Goal: Information Seeking & Learning: Learn about a topic

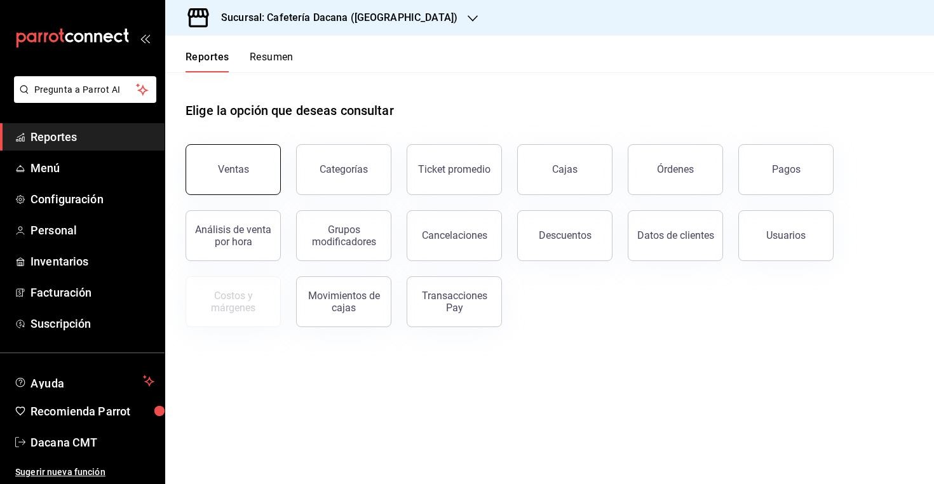
click at [240, 157] on button "Ventas" at bounding box center [232, 169] width 95 height 51
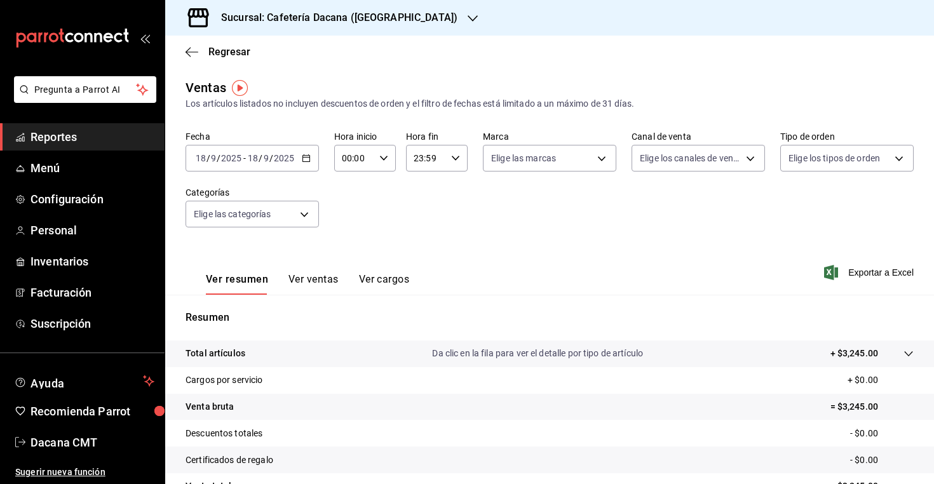
click at [330, 283] on button "Ver ventas" at bounding box center [313, 284] width 50 height 22
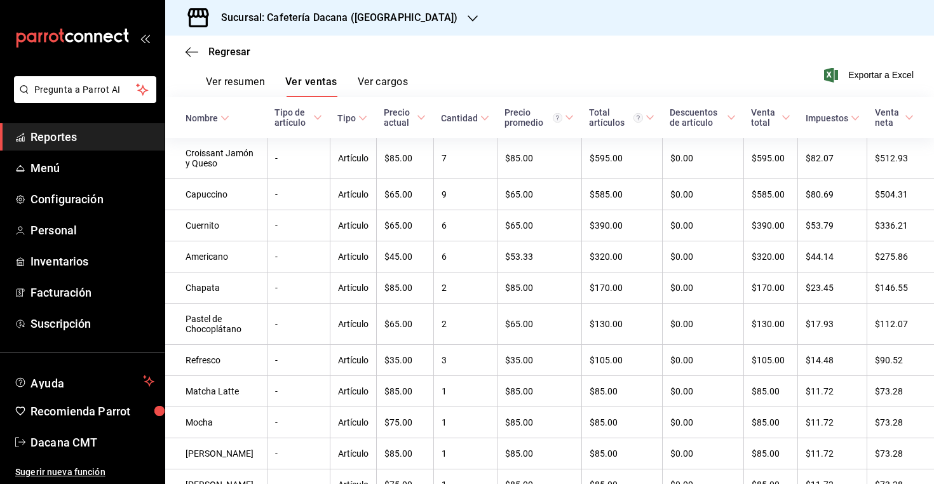
scroll to position [196, 0]
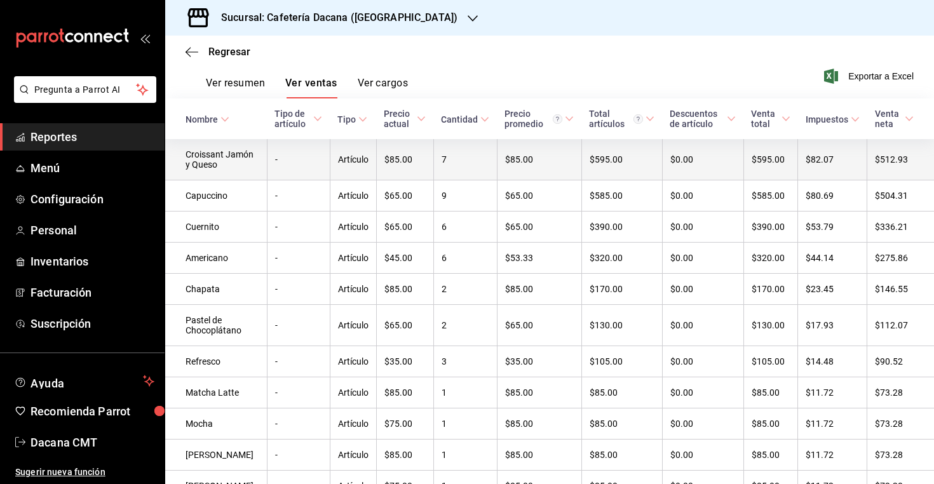
click at [362, 166] on td "Artículo" at bounding box center [353, 159] width 46 height 41
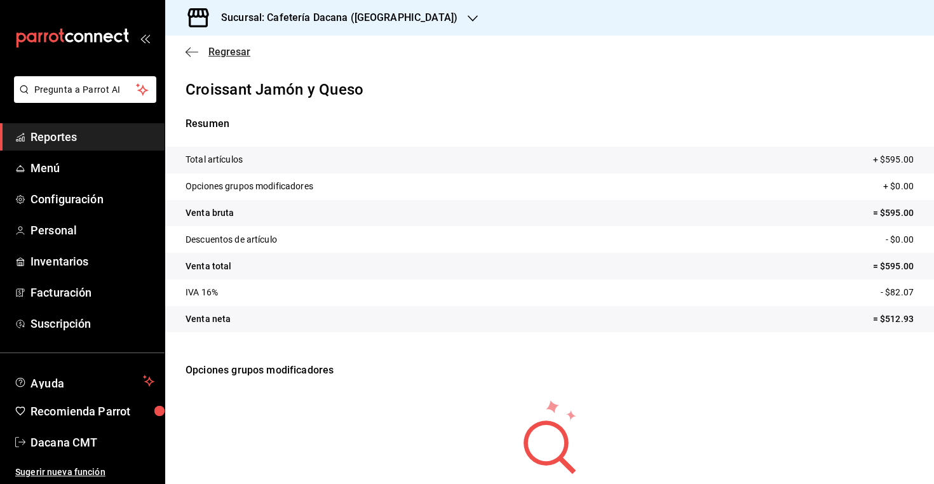
click at [204, 50] on span "Regresar" at bounding box center [217, 52] width 65 height 12
click at [199, 52] on span "Regresar" at bounding box center [217, 52] width 65 height 12
click at [185, 45] on div "Regresar" at bounding box center [549, 52] width 768 height 32
click at [188, 49] on icon "button" at bounding box center [191, 51] width 13 height 11
click at [91, 134] on span "Reportes" at bounding box center [92, 136] width 124 height 17
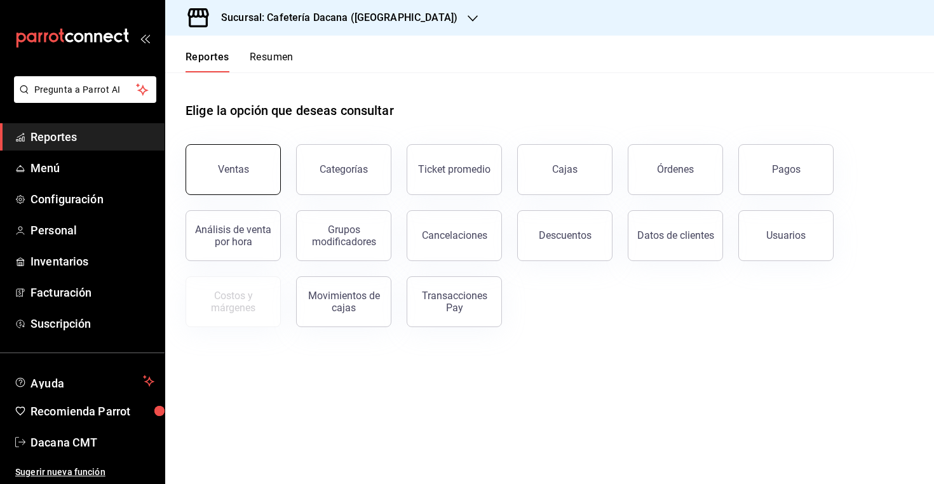
click at [264, 177] on button "Ventas" at bounding box center [232, 169] width 95 height 51
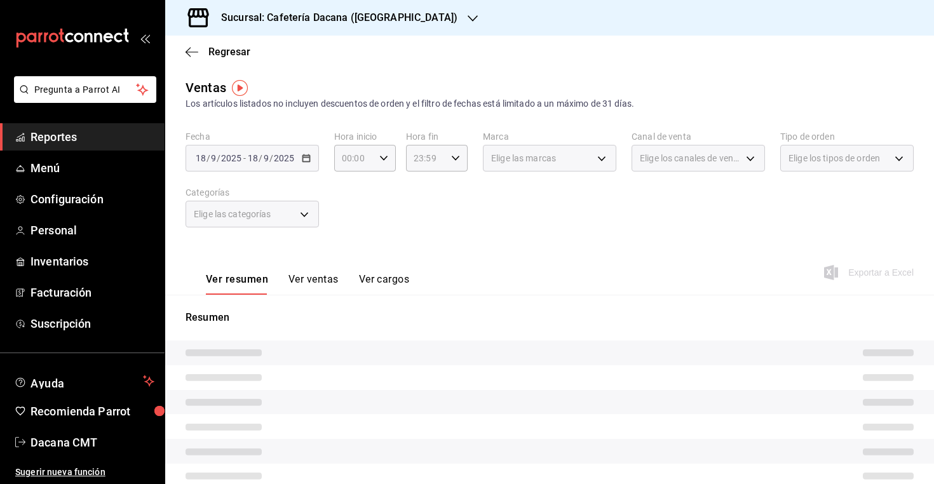
click at [318, 274] on button "Ver ventas" at bounding box center [313, 284] width 50 height 22
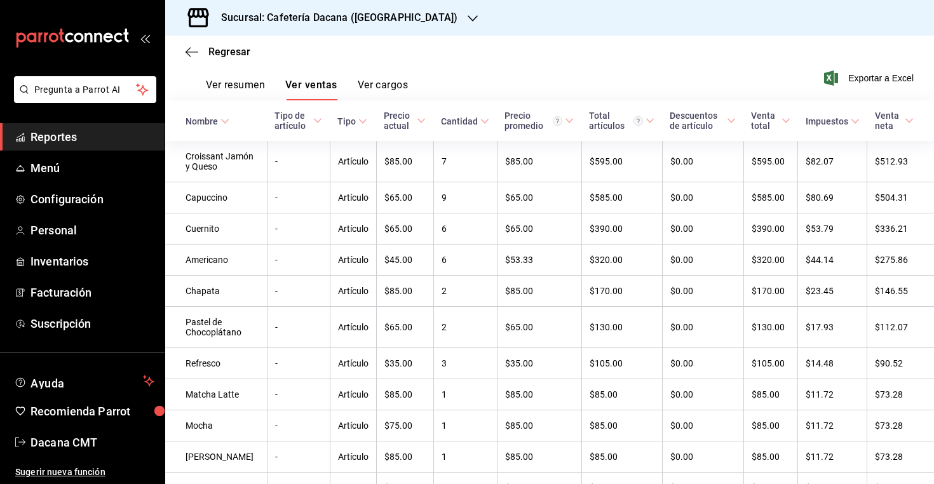
scroll to position [273, 0]
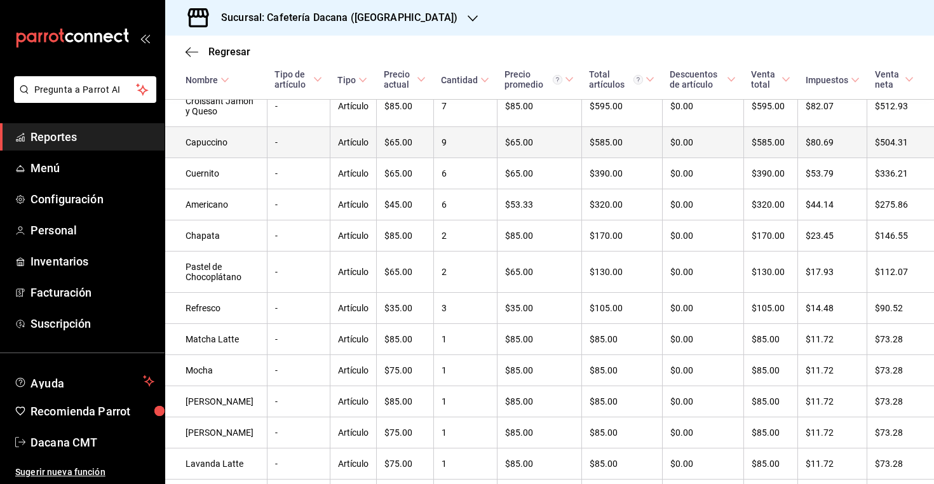
click at [391, 142] on td "$65.00" at bounding box center [404, 142] width 57 height 31
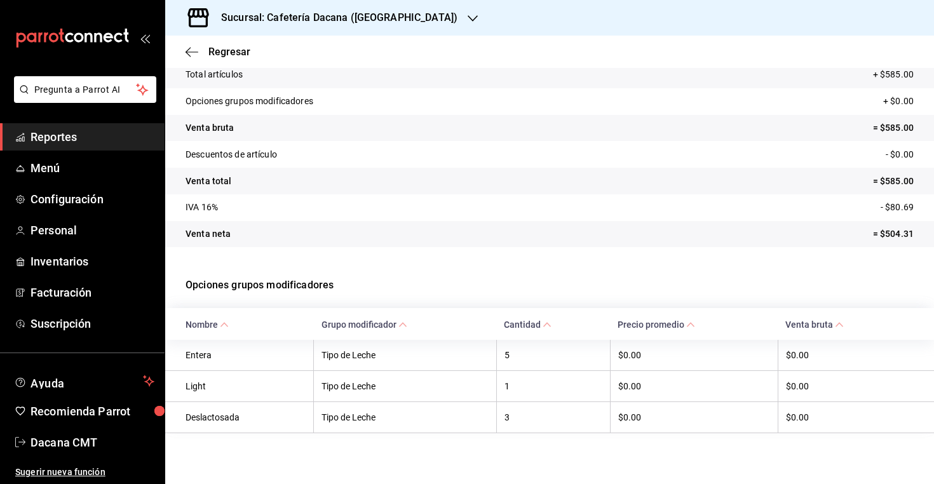
scroll to position [85, 0]
click at [199, 60] on div "Regresar" at bounding box center [549, 52] width 768 height 32
click at [229, 44] on div "Regresar" at bounding box center [549, 52] width 768 height 32
click at [228, 48] on span "Regresar" at bounding box center [229, 52] width 42 height 12
click at [101, 143] on span "Reportes" at bounding box center [92, 136] width 124 height 17
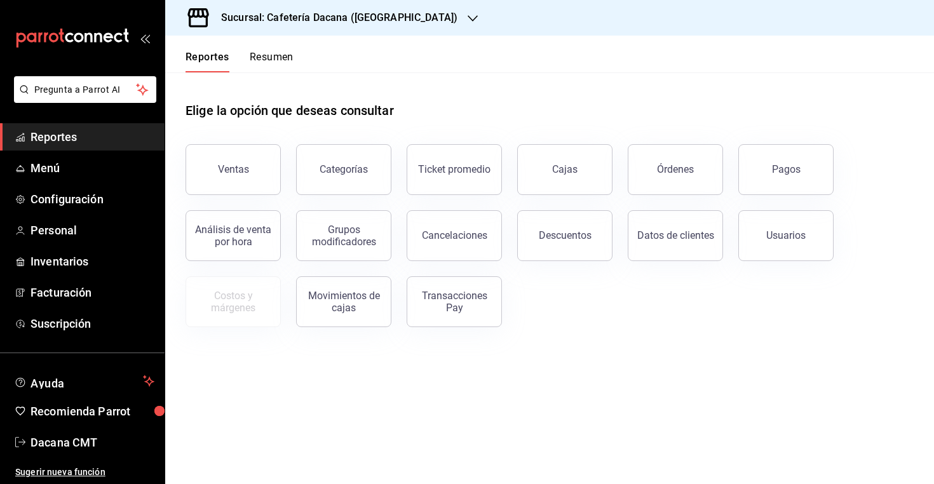
click at [278, 69] on button "Resumen" at bounding box center [272, 62] width 44 height 22
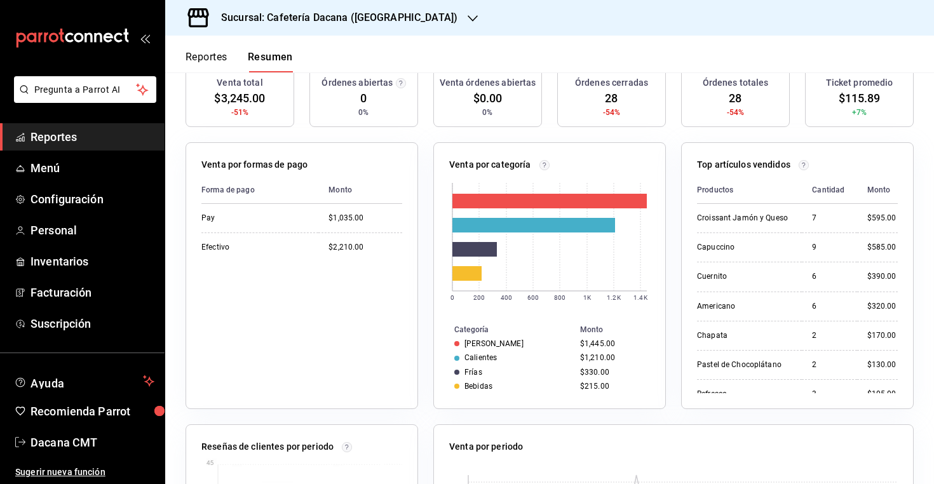
scroll to position [89, 0]
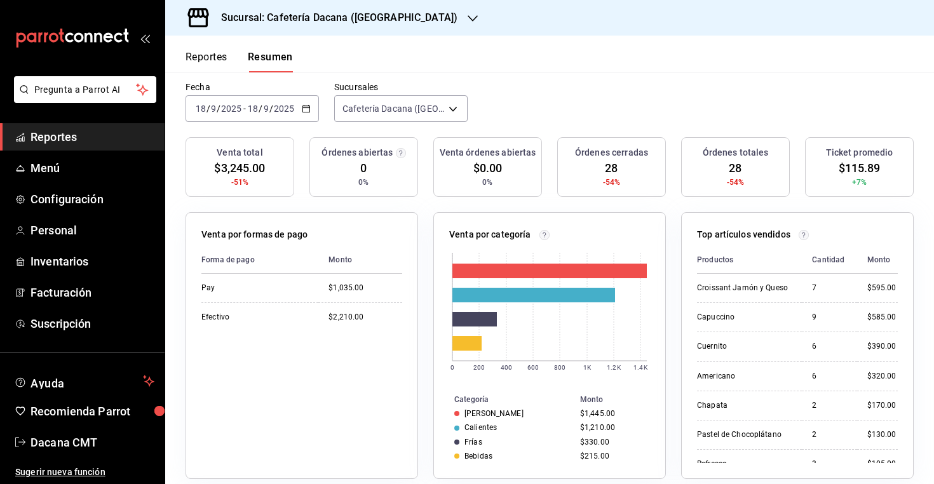
click at [303, 108] on \(Stroke\) "button" at bounding box center [306, 107] width 7 height 1
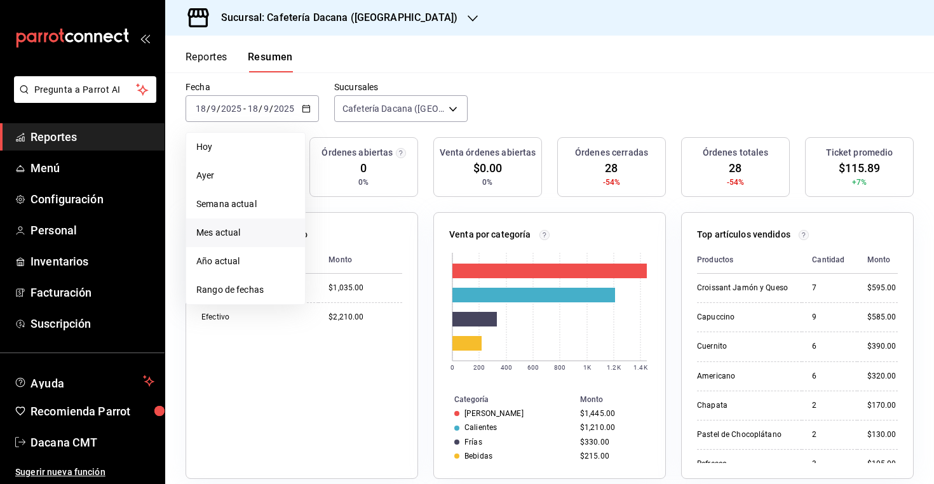
click at [239, 236] on span "Mes actual" at bounding box center [245, 232] width 98 height 13
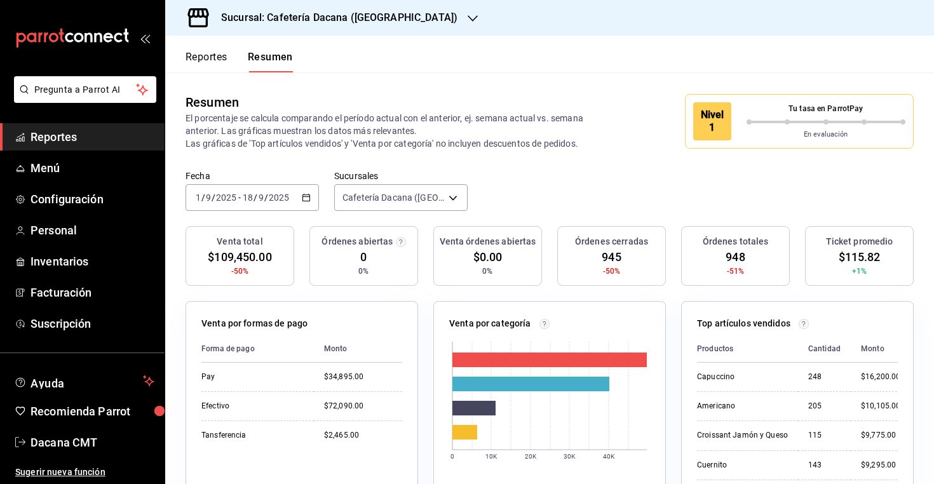
scroll to position [0, 0]
